Goal: Task Accomplishment & Management: Manage account settings

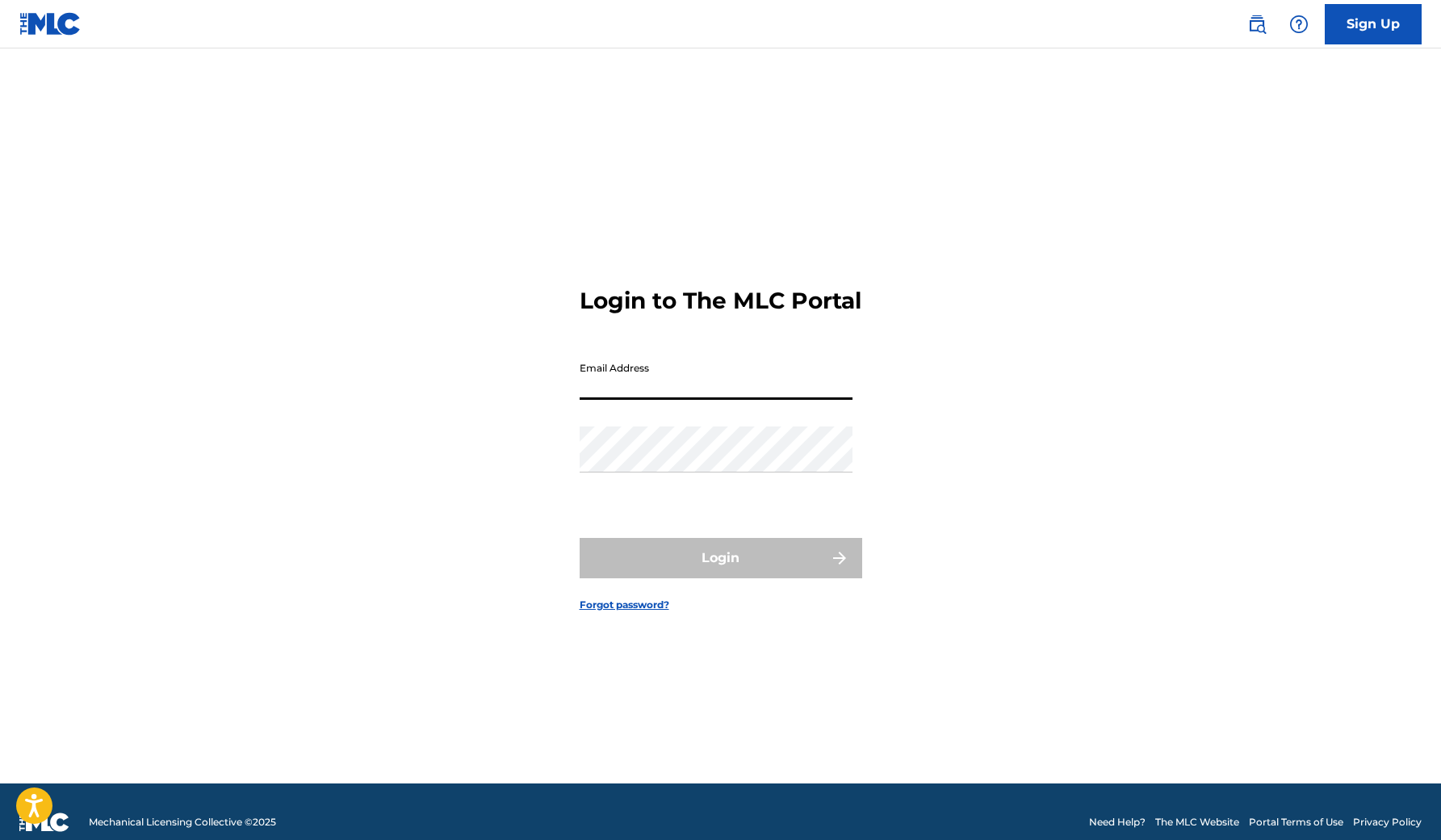
type input "[EMAIL_ADDRESS][DOMAIN_NAME]"
click at [720, 571] on button "Login" at bounding box center [720, 558] width 282 height 40
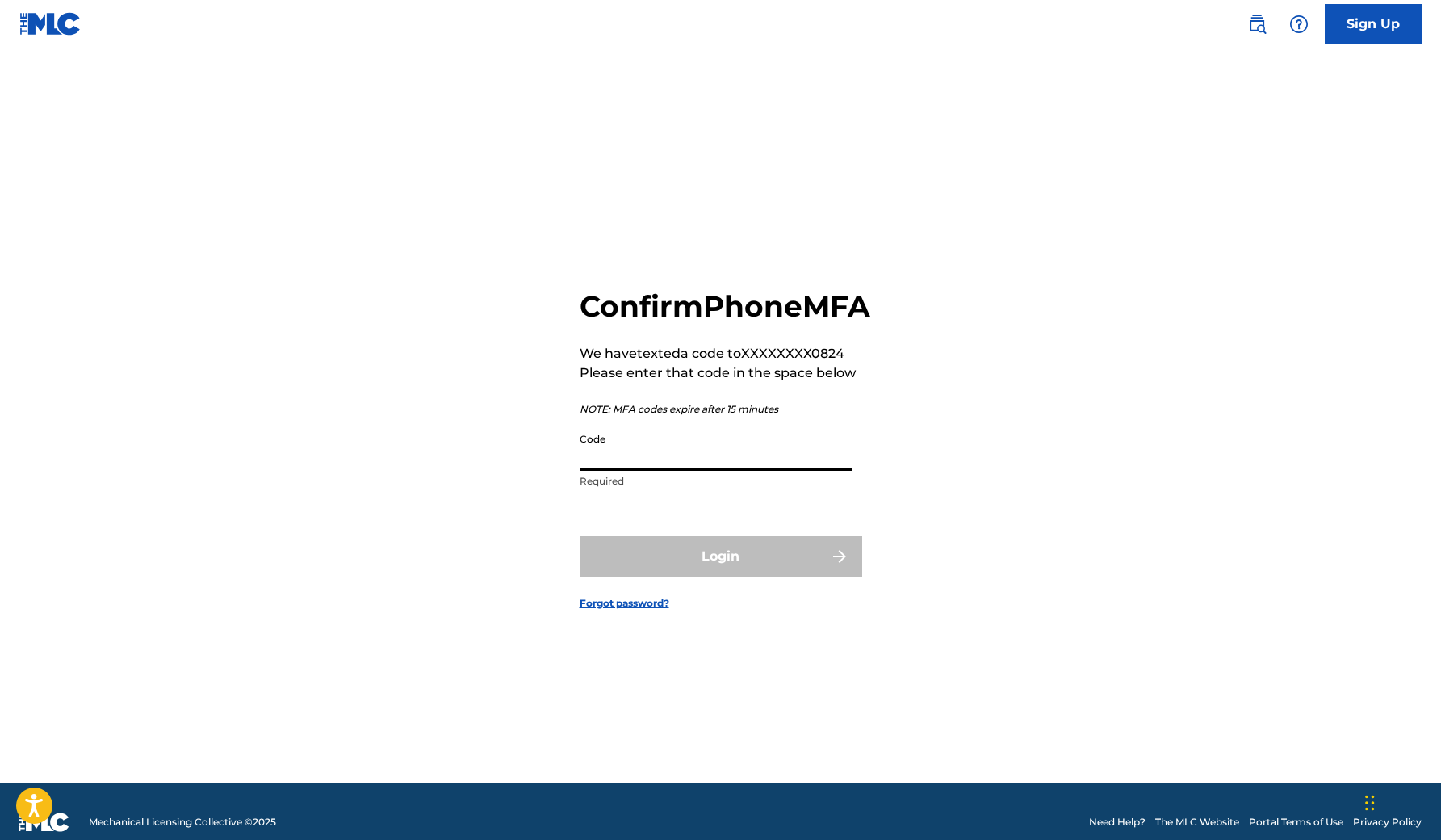
click at [709, 471] on input "Code" at bounding box center [716, 448] width 273 height 46
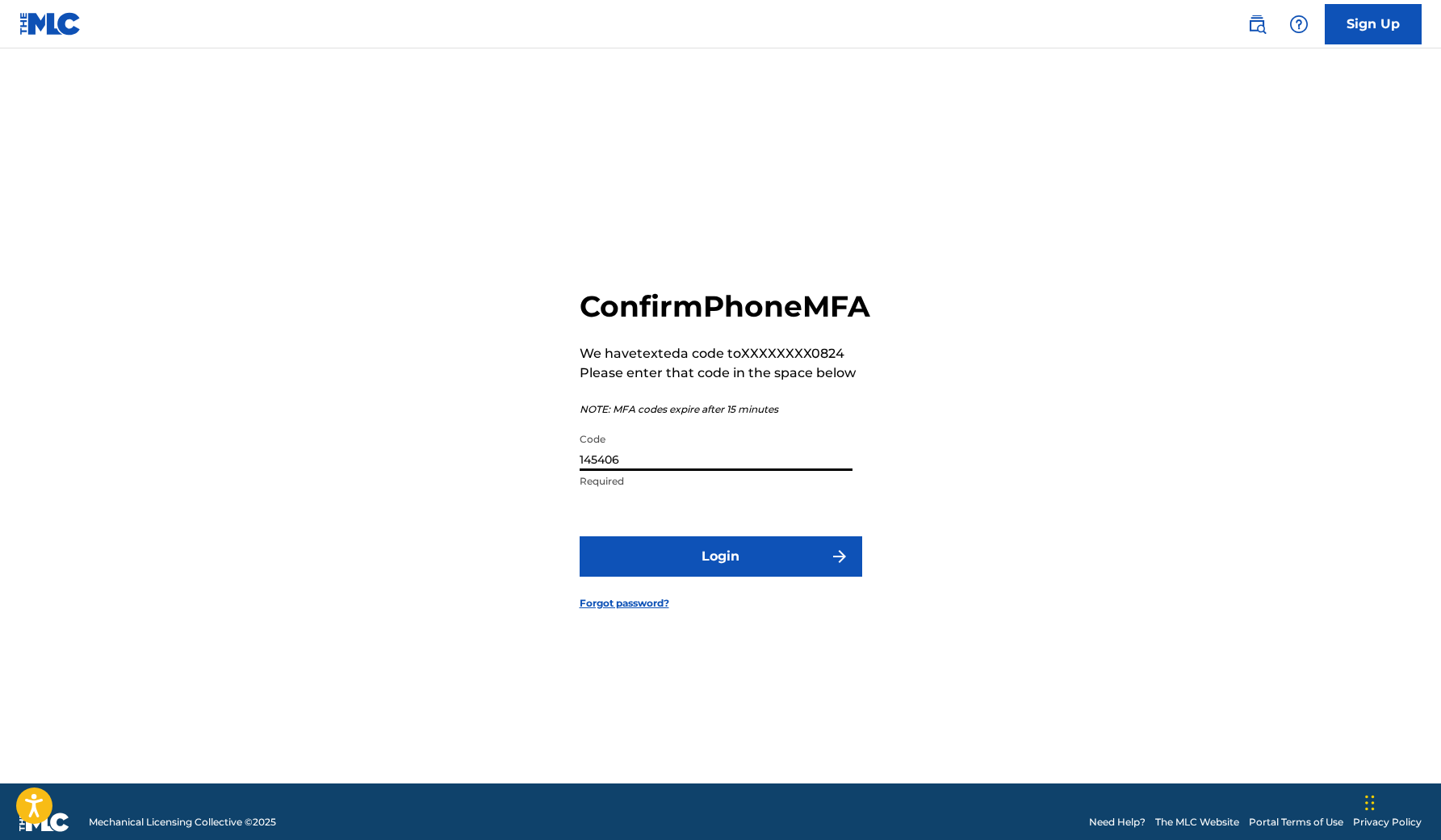
type input "145406"
click at [734, 566] on button "Login" at bounding box center [720, 556] width 282 height 40
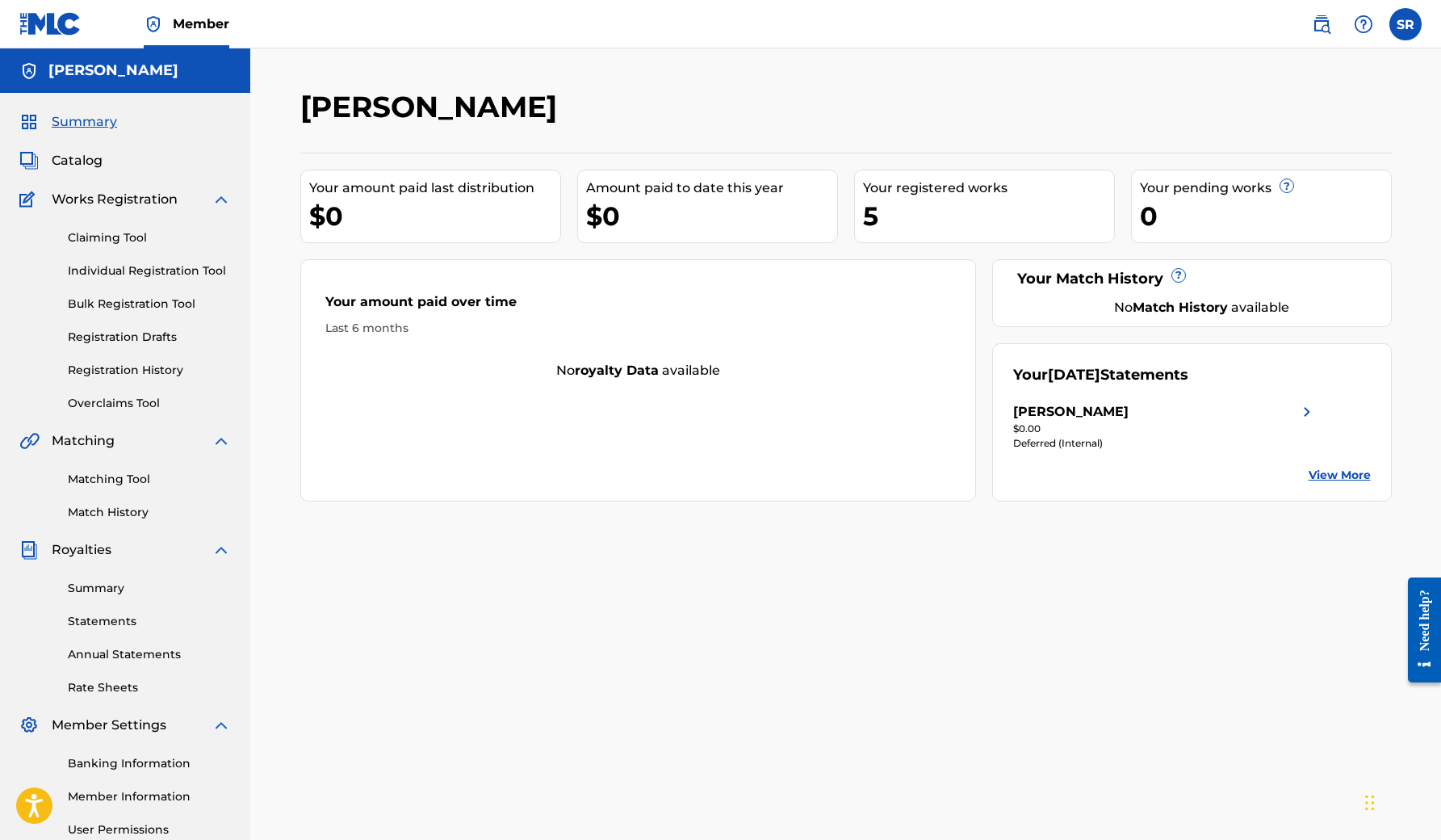
click at [1408, 33] on label at bounding box center [1406, 24] width 33 height 33
click at [1406, 24] on input "SR [PERSON_NAME] [EMAIL_ADDRESS][DOMAIN_NAME] Notification Preferences Profile …" at bounding box center [1406, 24] width 0 height 0
click at [1257, 230] on p "Log out" at bounding box center [1250, 228] width 38 height 14
click at [1406, 24] on input "SR [PERSON_NAME] [EMAIL_ADDRESS][DOMAIN_NAME] Notification Preferences Profile …" at bounding box center [1406, 24] width 0 height 0
